Goal: Transaction & Acquisition: Purchase product/service

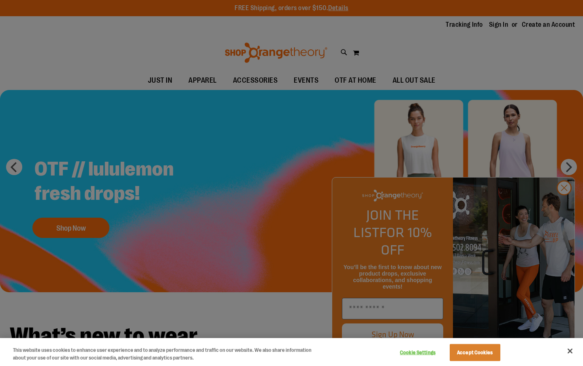
click at [563, 207] on div at bounding box center [291, 183] width 583 height 366
click at [565, 204] on div at bounding box center [291, 183] width 583 height 366
click at [487, 355] on button "Accept Cookies" at bounding box center [475, 352] width 51 height 17
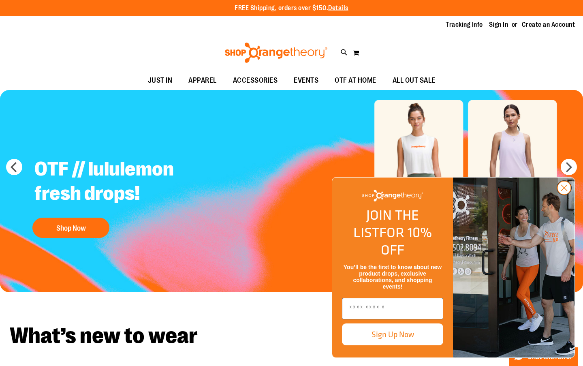
click at [567, 195] on circle "Close dialog" at bounding box center [564, 187] width 13 height 13
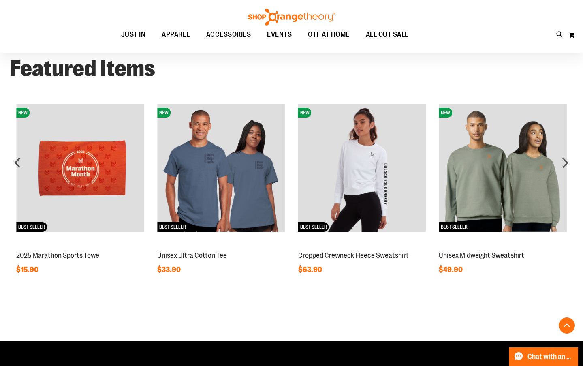
scroll to position [570, 0]
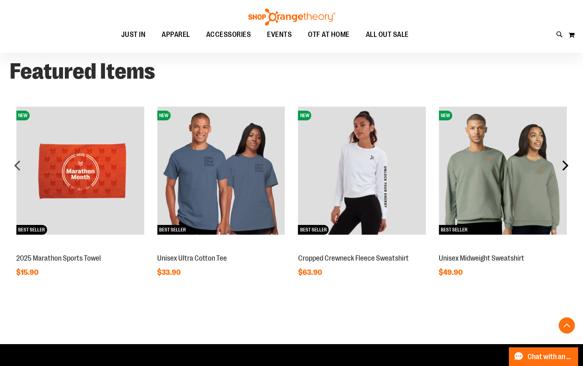
click at [565, 173] on div "next" at bounding box center [565, 165] width 16 height 16
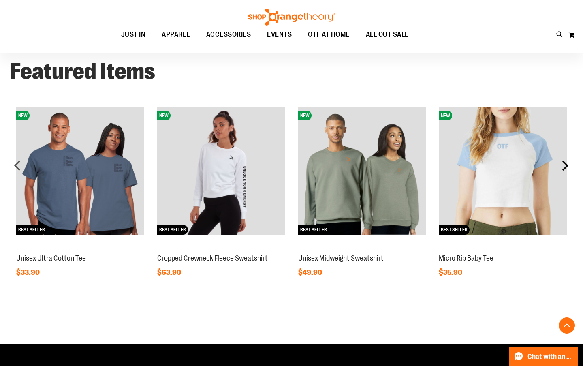
click at [565, 173] on div "next" at bounding box center [565, 165] width 16 height 16
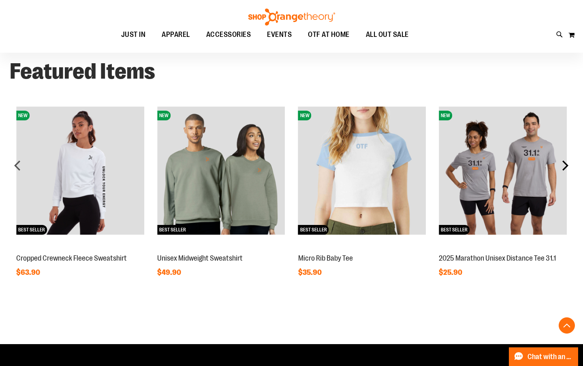
click at [565, 173] on div "next" at bounding box center [565, 165] width 16 height 16
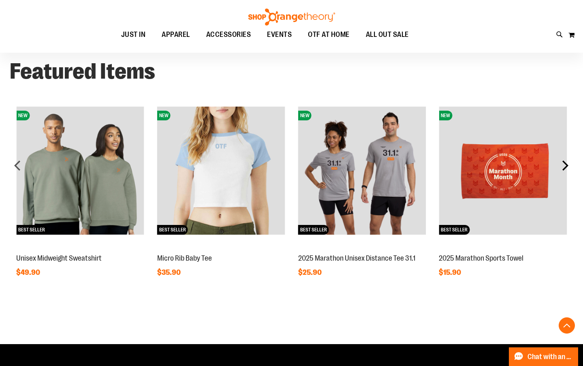
click at [565, 173] on div "next" at bounding box center [565, 165] width 16 height 16
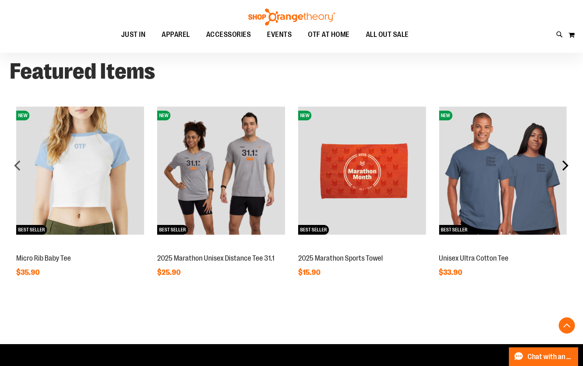
click at [569, 173] on div "next" at bounding box center [565, 165] width 16 height 16
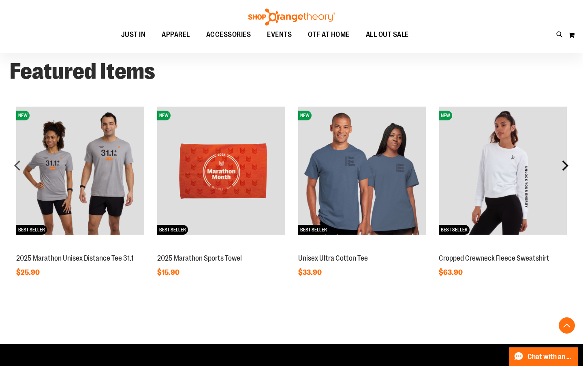
click at [569, 173] on div "next" at bounding box center [565, 165] width 16 height 16
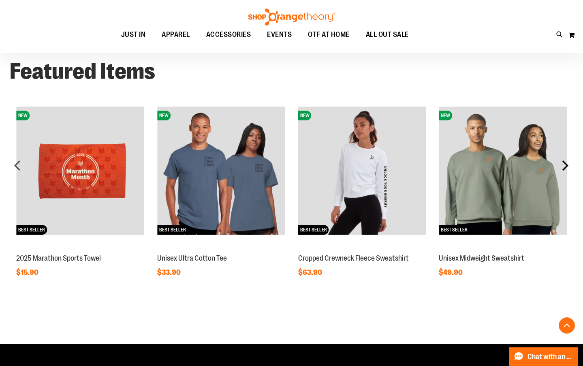
click at [569, 173] on div "next" at bounding box center [565, 165] width 16 height 16
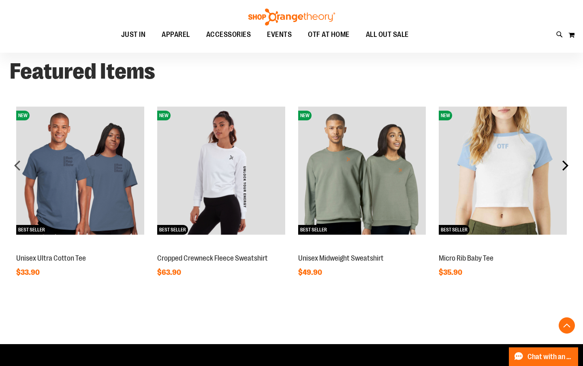
click at [569, 173] on div "next" at bounding box center [565, 165] width 16 height 16
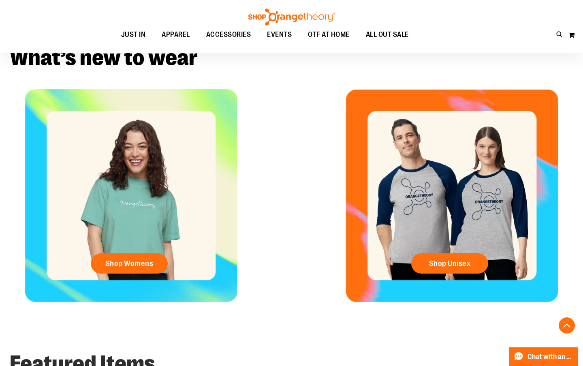
scroll to position [272, 0]
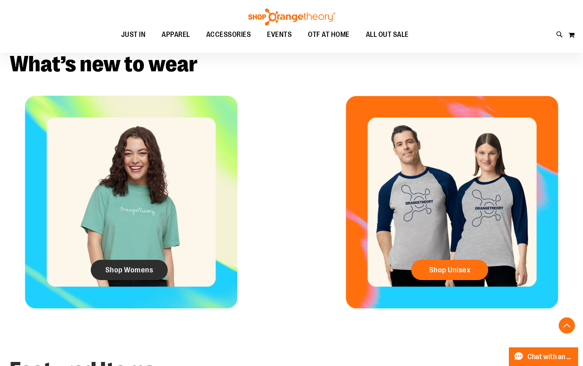
click at [150, 274] on span "Shop Womens" at bounding box center [129, 269] width 48 height 9
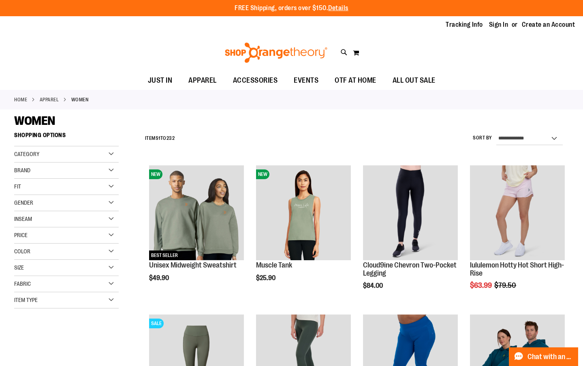
drag, startPoint x: 583, startPoint y: 109, endPoint x: 579, endPoint y: 130, distance: 21.8
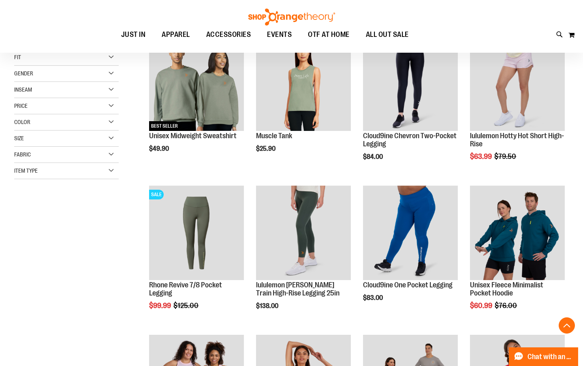
scroll to position [138, 0]
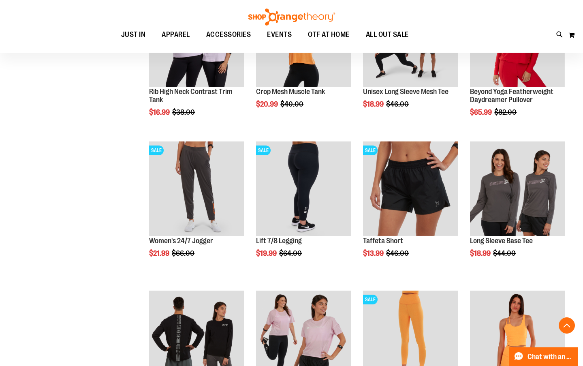
scroll to position [477, 0]
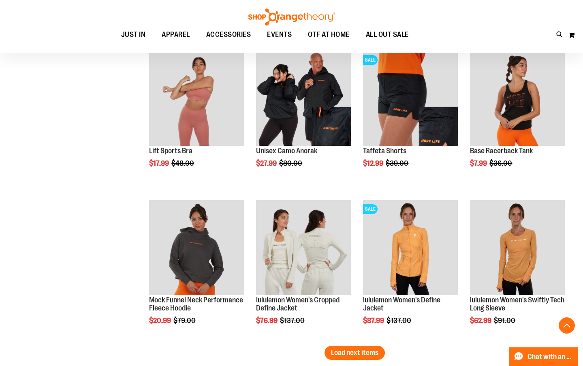
scroll to position [1155, 0]
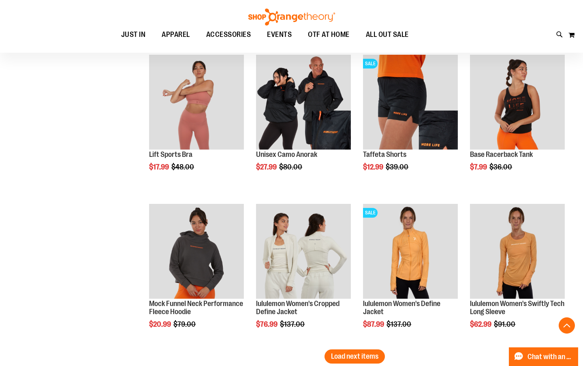
click at [369, 354] on span "Load next items" at bounding box center [354, 356] width 47 height 8
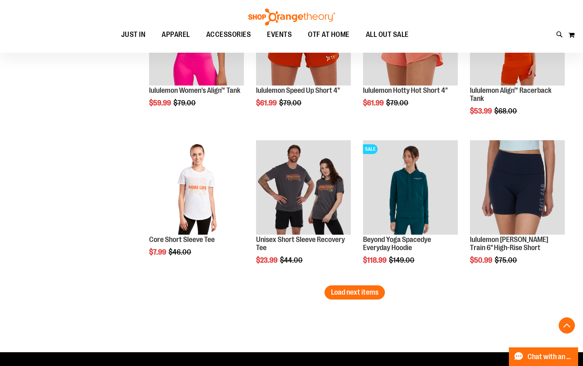
scroll to position [1696, 0]
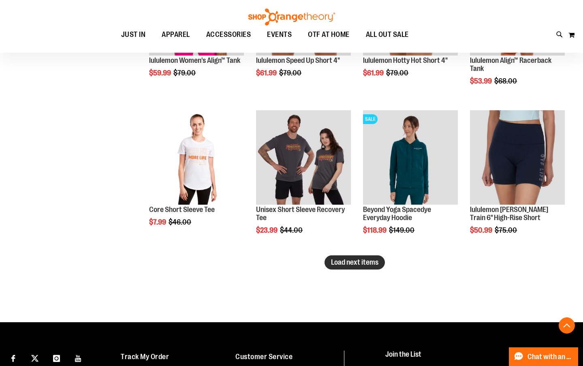
click at [371, 263] on span "Load next items" at bounding box center [354, 262] width 47 height 8
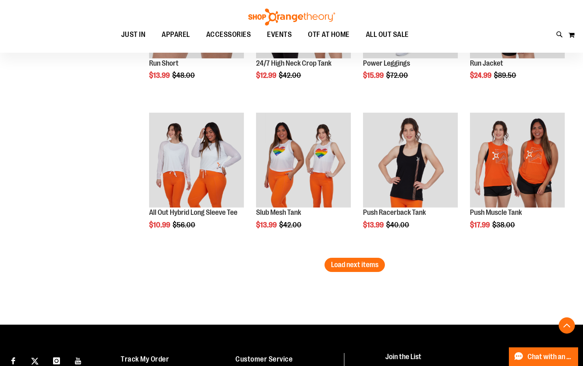
scroll to position [2157, 0]
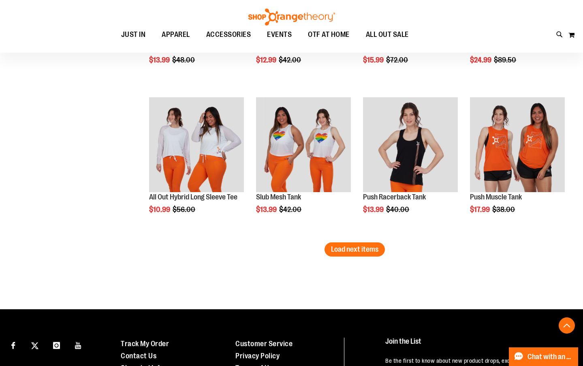
click at [354, 246] on button "Load next items" at bounding box center [355, 249] width 60 height 14
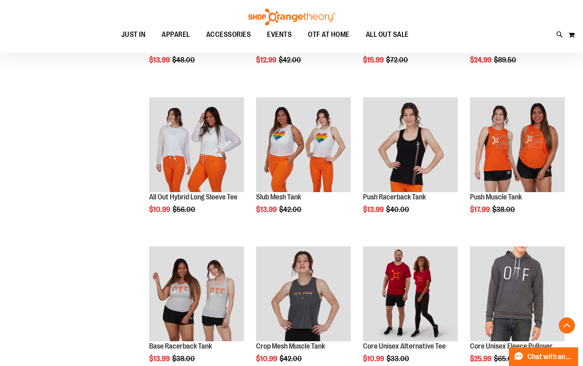
scroll to position [2312, 0]
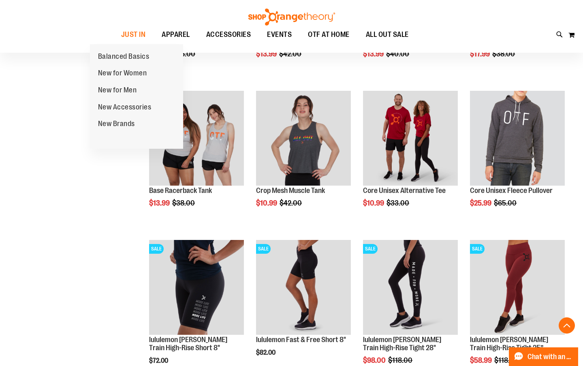
click at [132, 72] on span "New for Women" at bounding box center [122, 74] width 49 height 10
